Goal: Check status: Check status

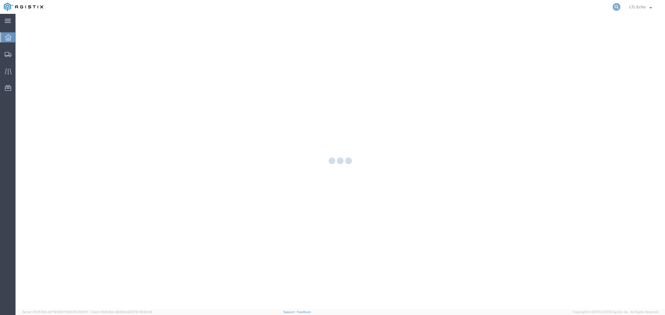
click at [614, 9] on icon at bounding box center [616, 7] width 8 height 8
click at [596, 6] on input "search" at bounding box center [528, 6] width 168 height 13
paste input "64192448"
type input "64192448"
